Goal: Find specific page/section

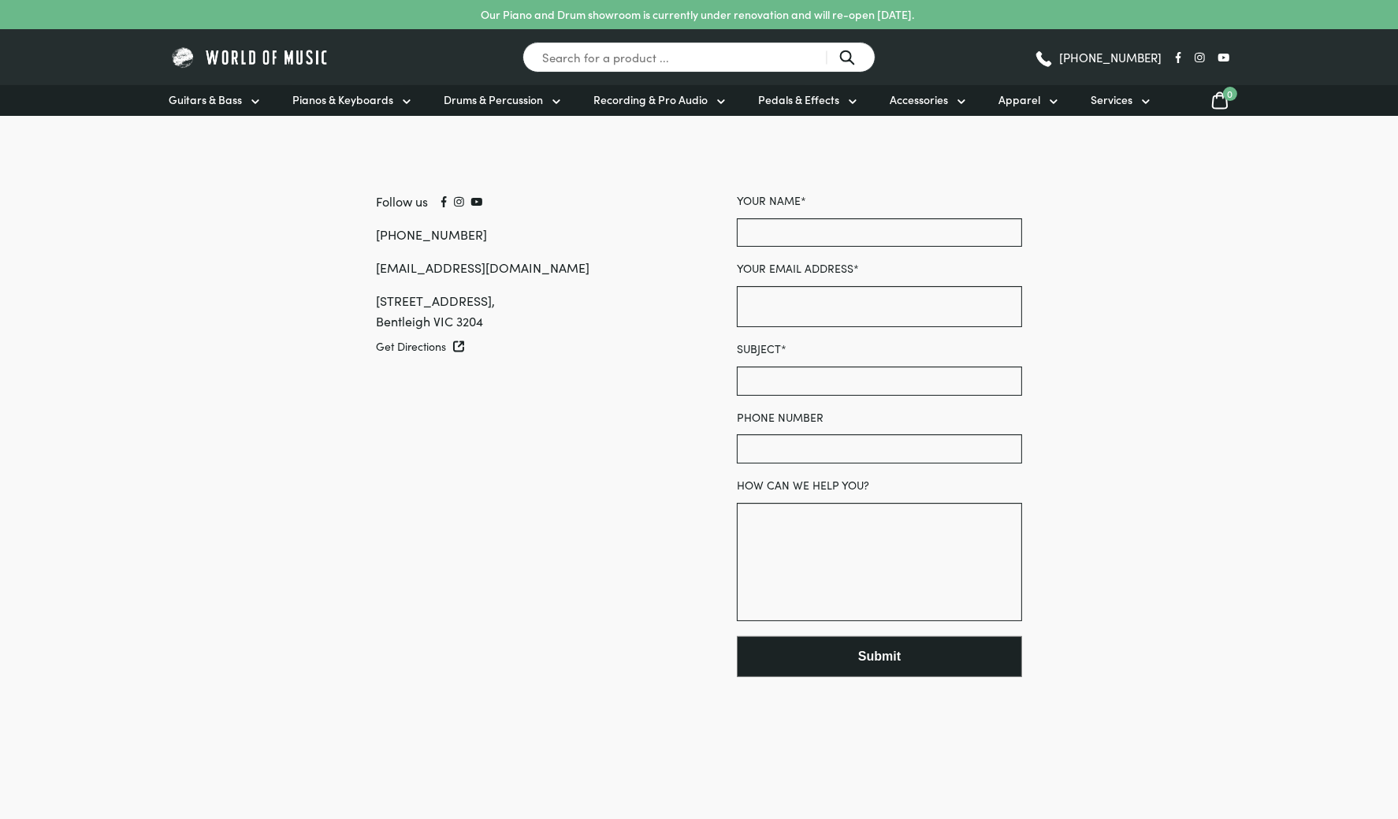
click at [275, 50] on img at bounding box center [250, 57] width 162 height 24
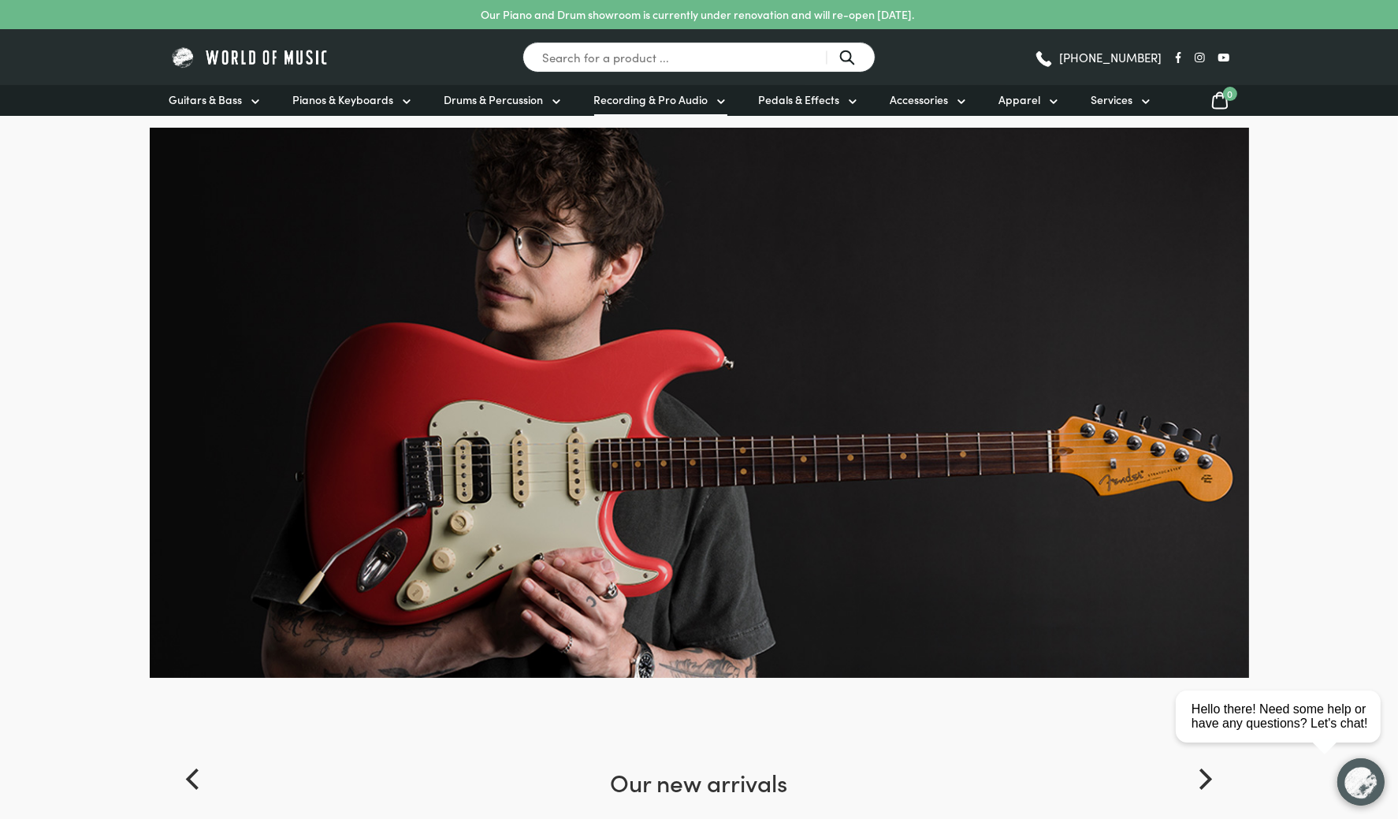
click at [701, 96] on span "Recording & Pro Audio" at bounding box center [651, 99] width 114 height 17
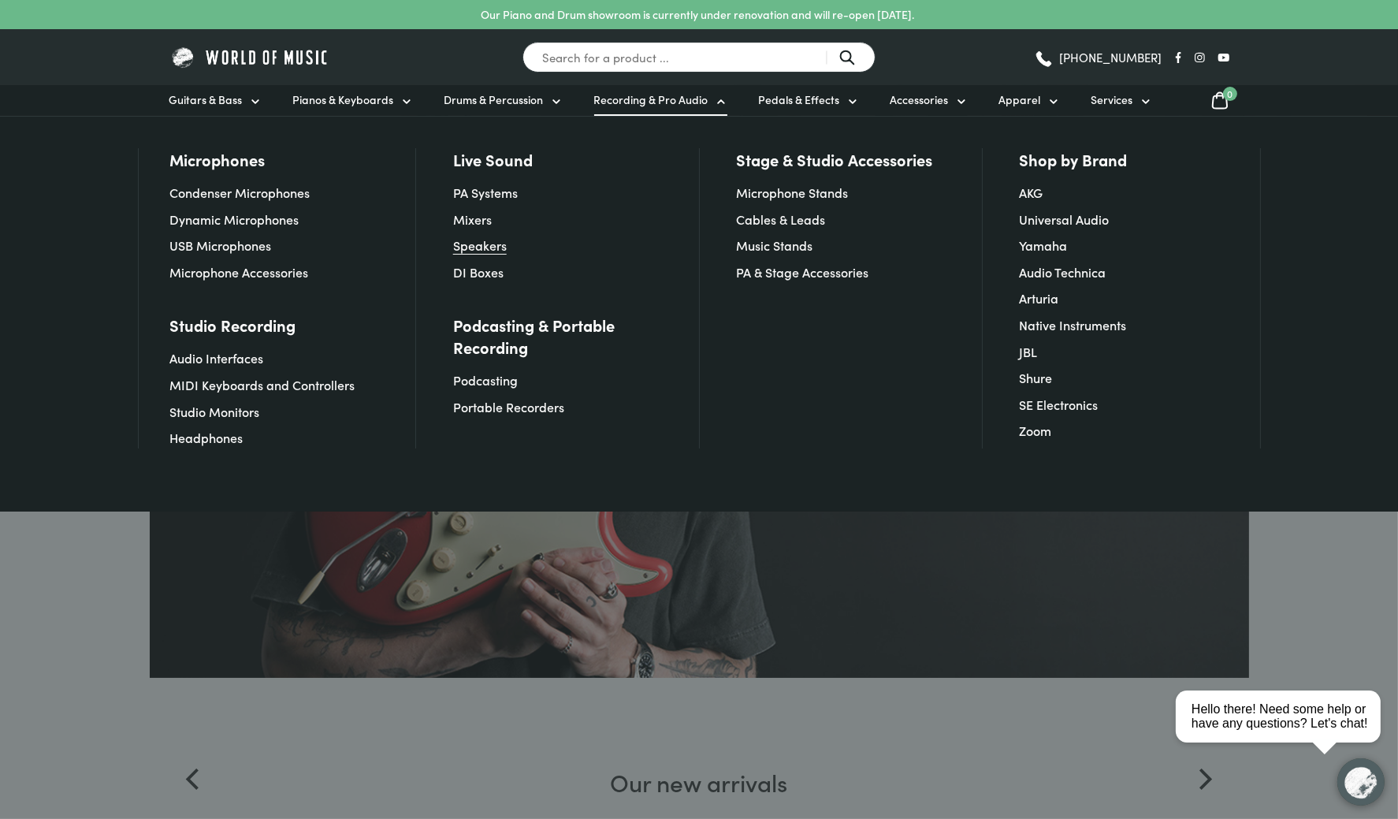
click at [481, 245] on link "Speakers" at bounding box center [480, 244] width 54 height 17
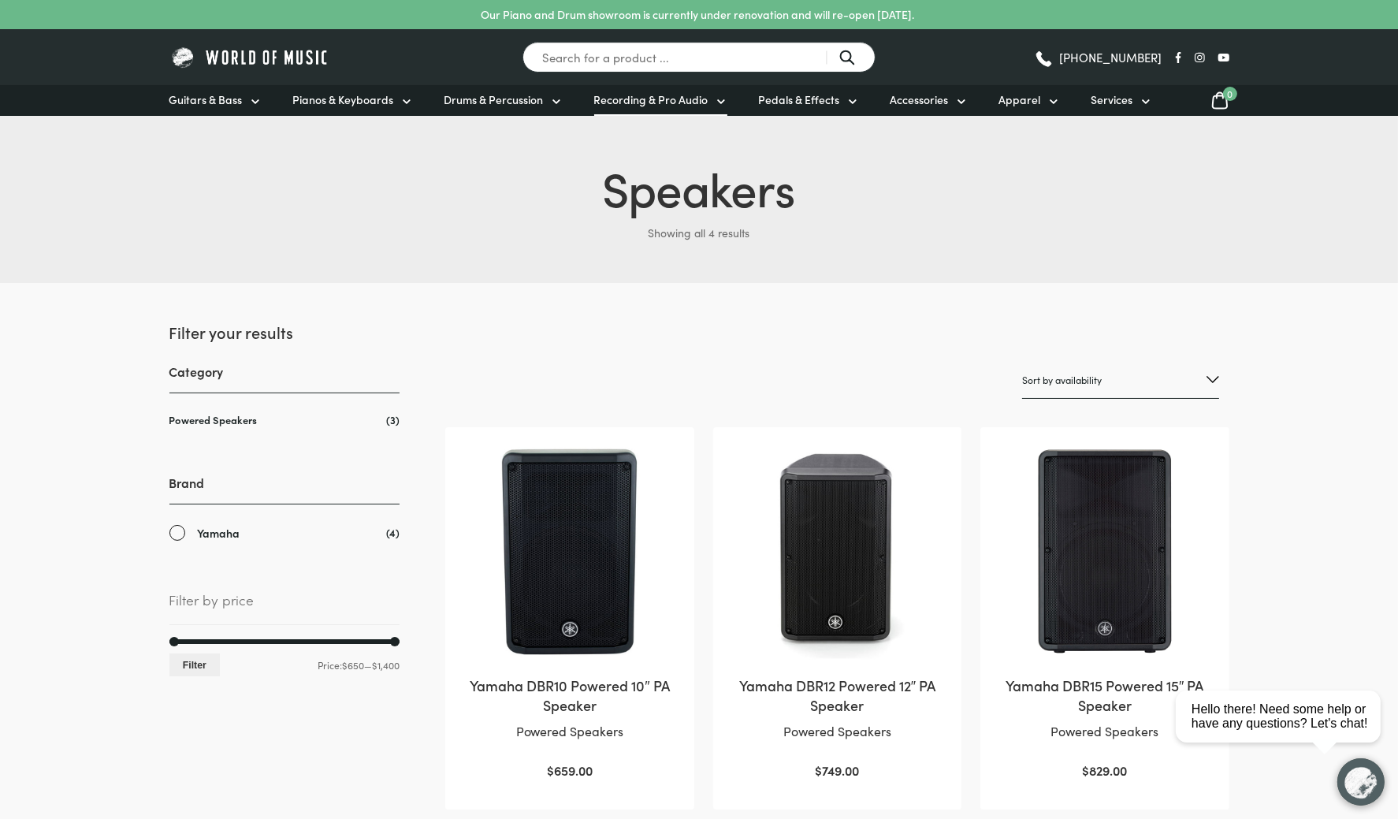
click at [718, 100] on icon at bounding box center [721, 101] width 13 height 13
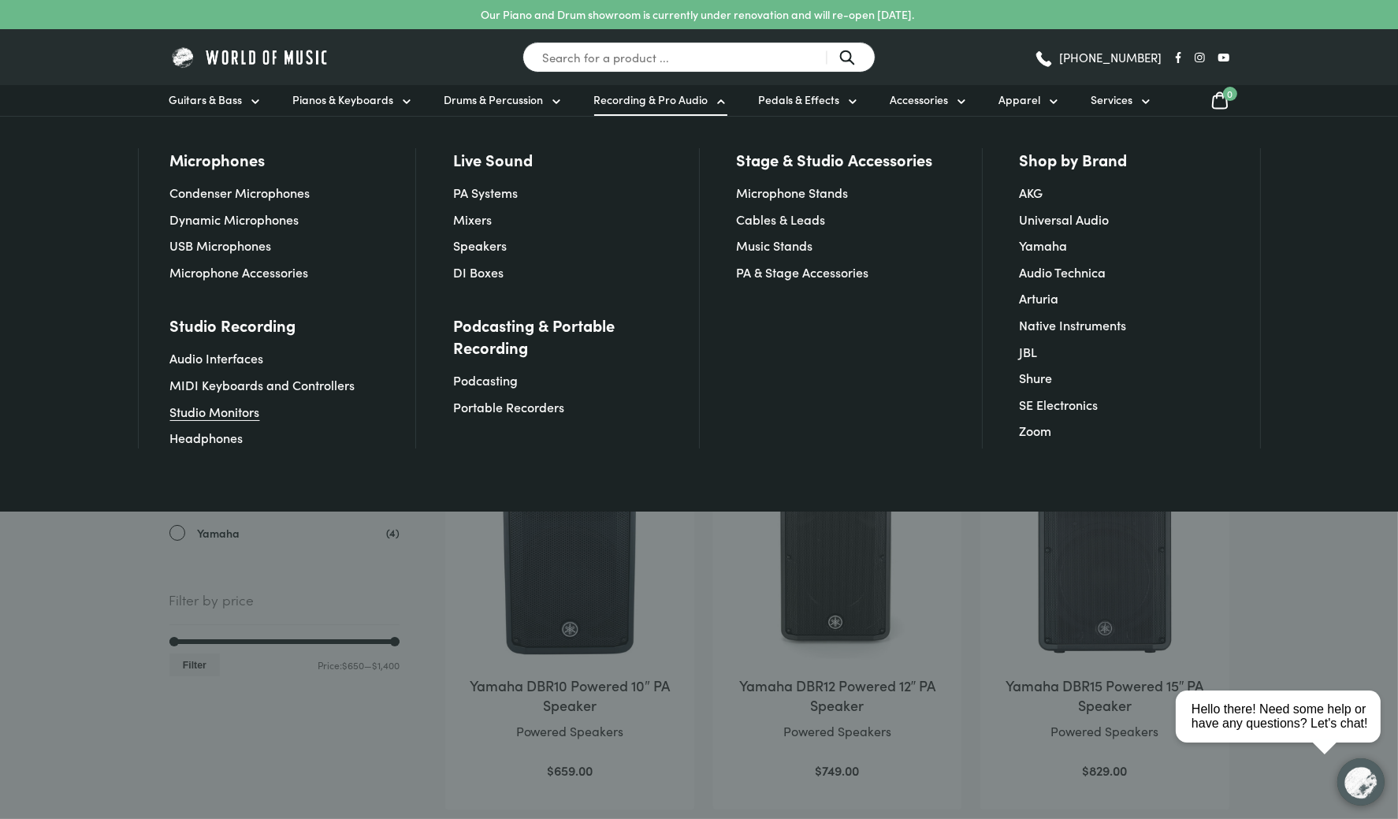
click at [234, 409] on link "Studio Monitors" at bounding box center [215, 411] width 90 height 17
